Goal: Information Seeking & Learning: Get advice/opinions

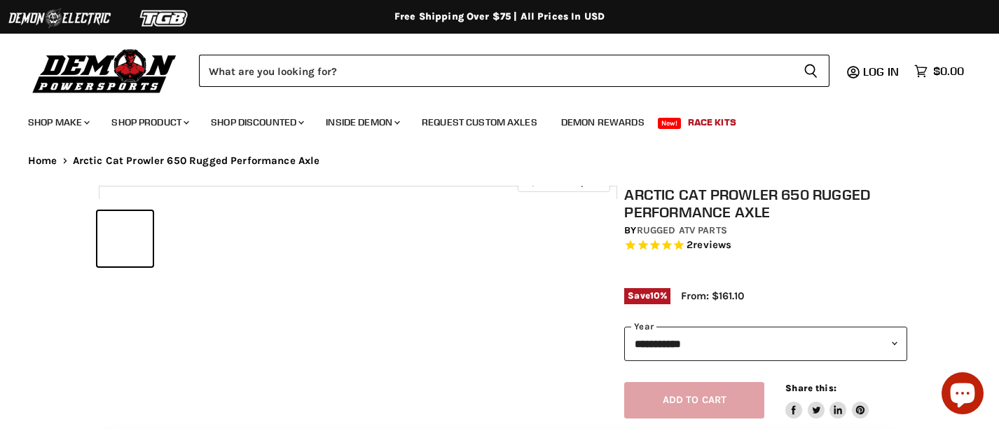
select select "******"
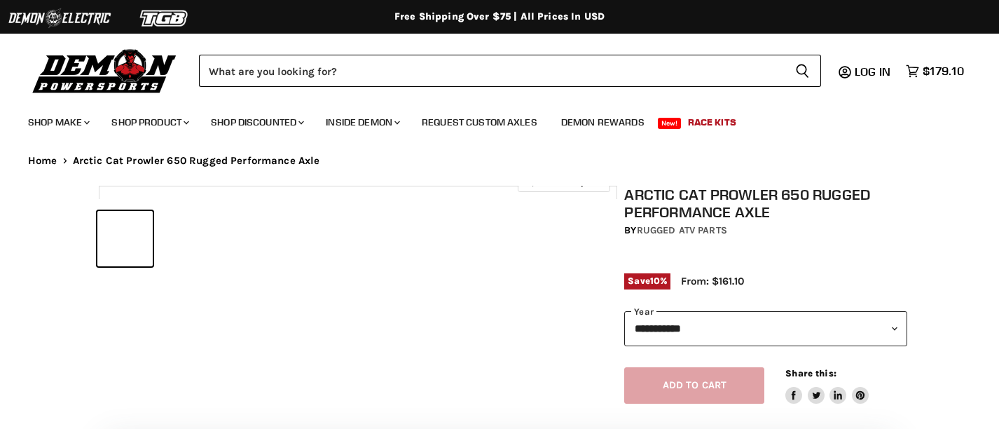
select select "******"
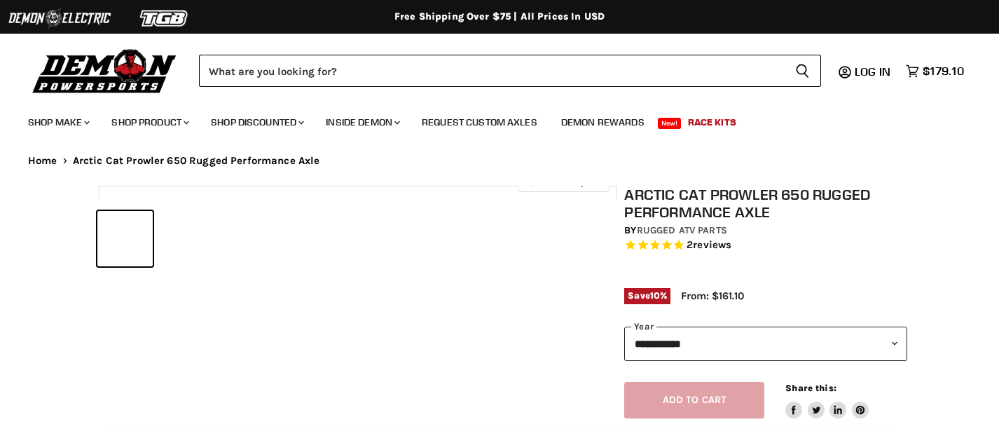
select select "******"
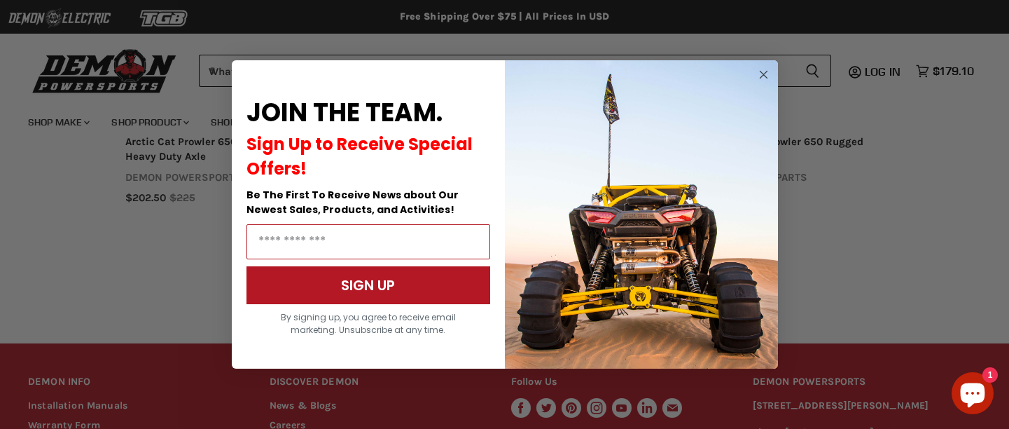
scroll to position [1487, 0]
